Goal: Transaction & Acquisition: Purchase product/service

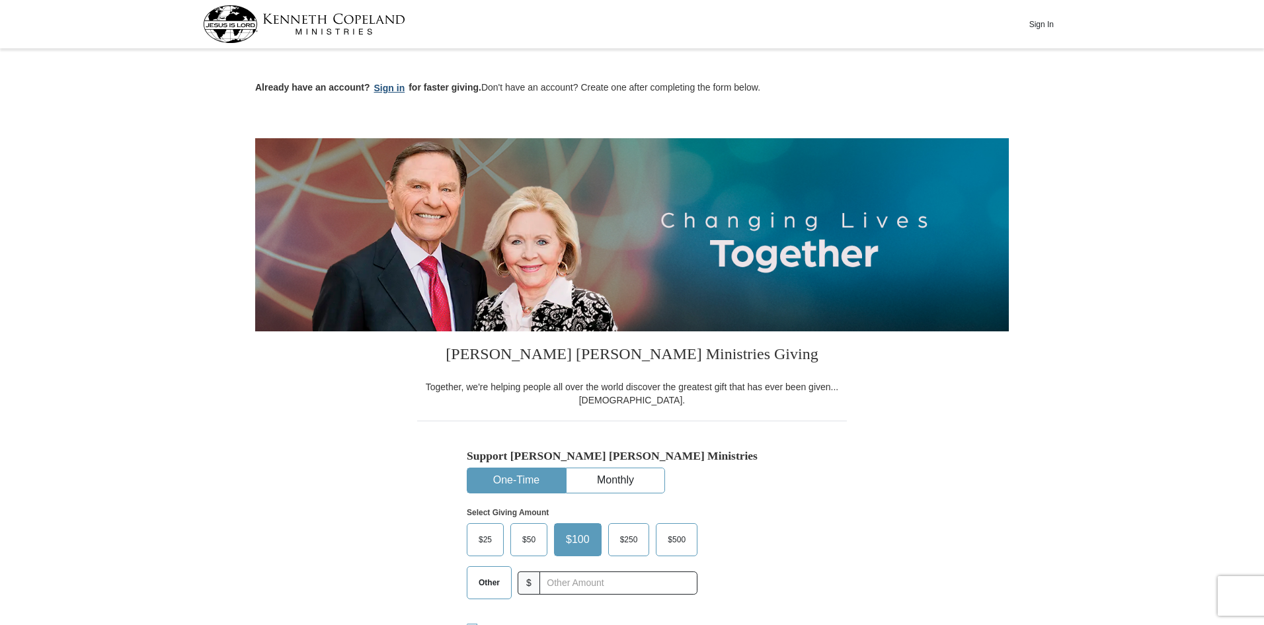
click at [397, 88] on button "Sign in" at bounding box center [389, 88] width 39 height 15
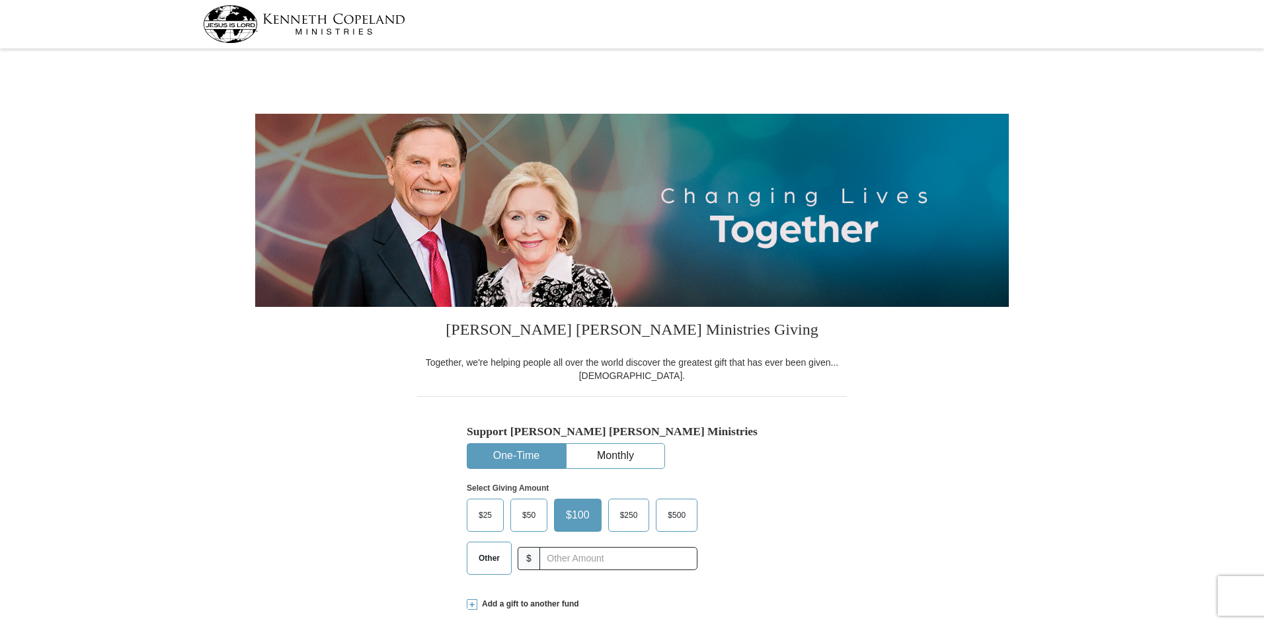
select select "MD"
click at [487, 511] on span "$25" at bounding box center [485, 515] width 26 height 20
click at [0, 0] on input "$25" at bounding box center [0, 0] width 0 height 0
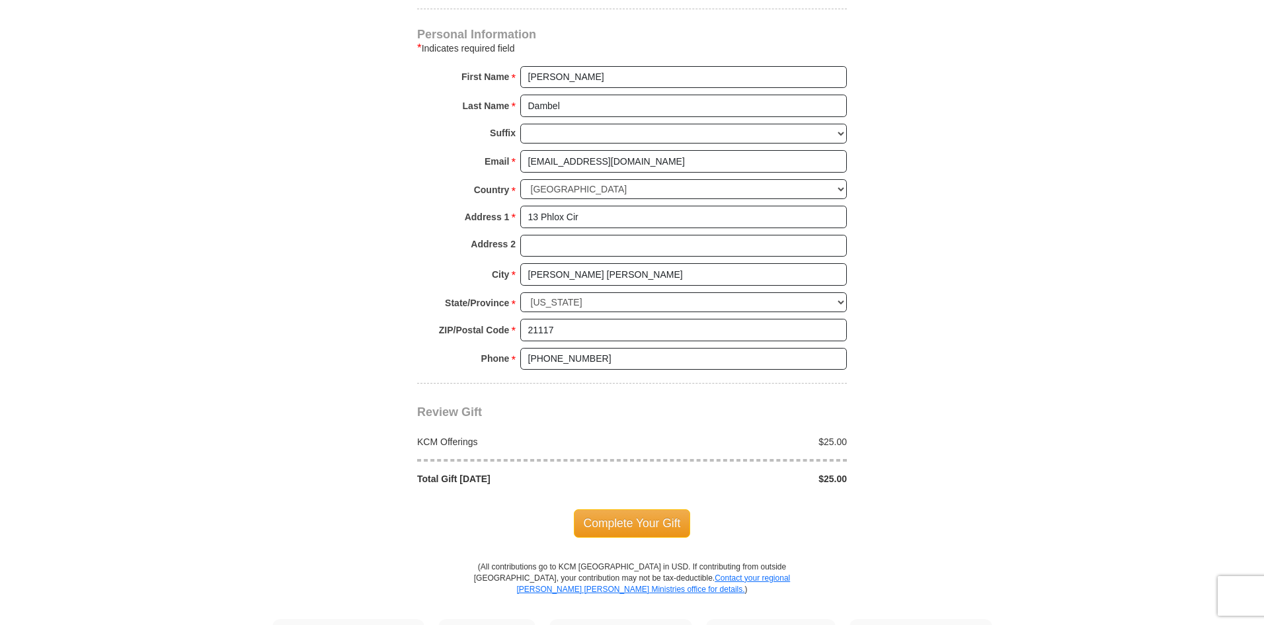
scroll to position [860, 0]
click at [615, 522] on span "Complete Your Gift" at bounding box center [632, 522] width 117 height 28
